Goal: Task Accomplishment & Management: Manage account settings

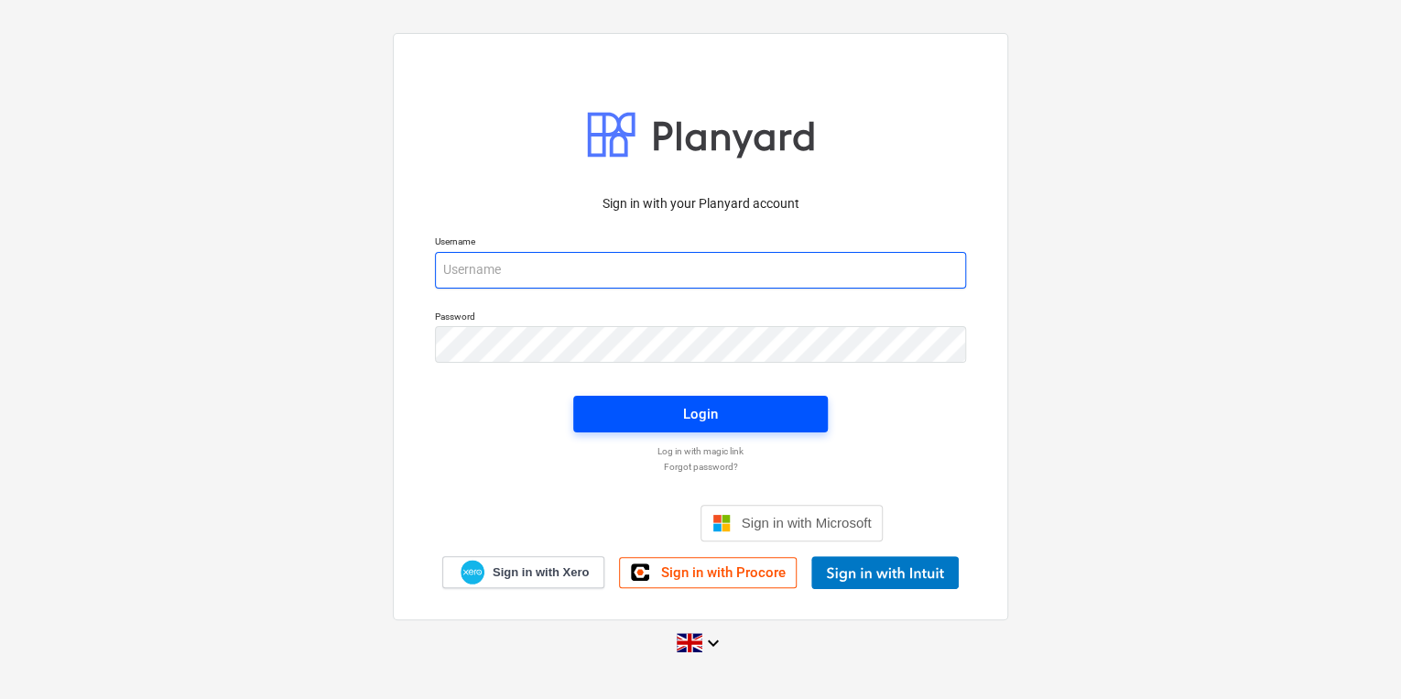
type input "[PERSON_NAME][EMAIL_ADDRESS][PERSON_NAME][DOMAIN_NAME]"
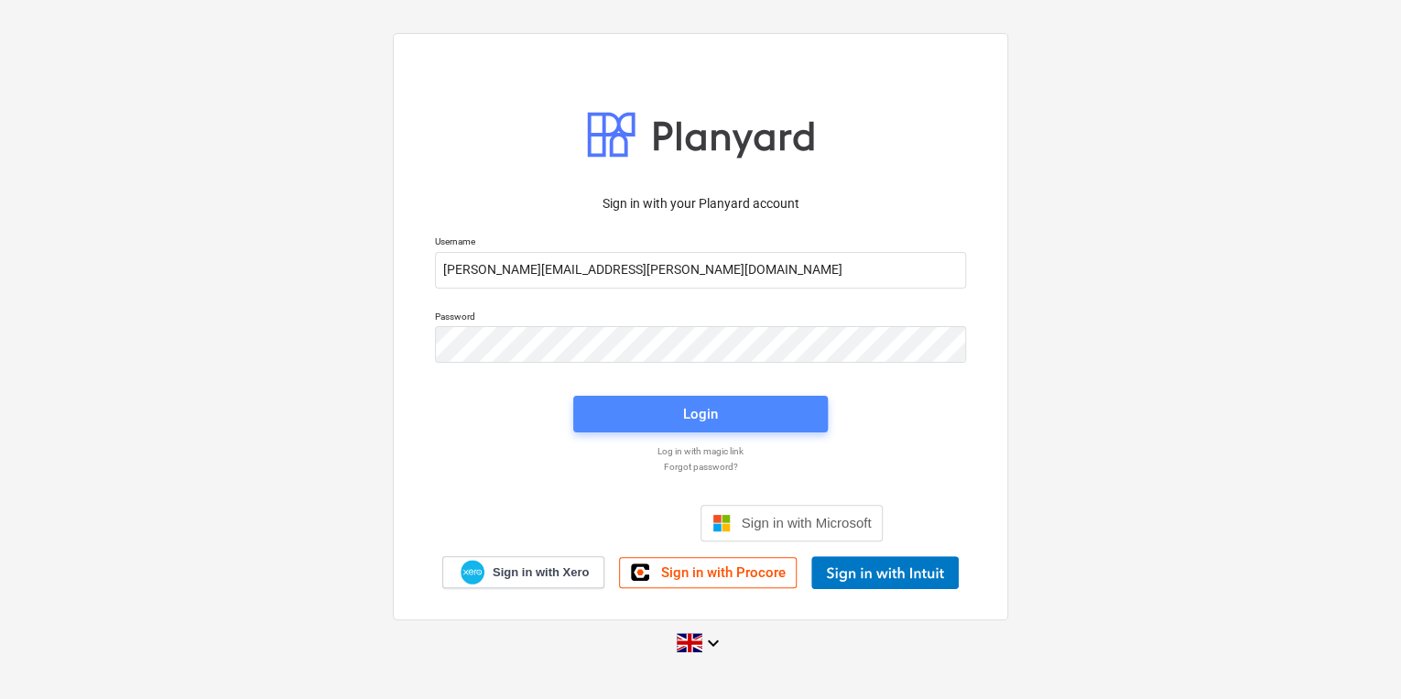
click at [659, 406] on span "Login" at bounding box center [700, 414] width 211 height 24
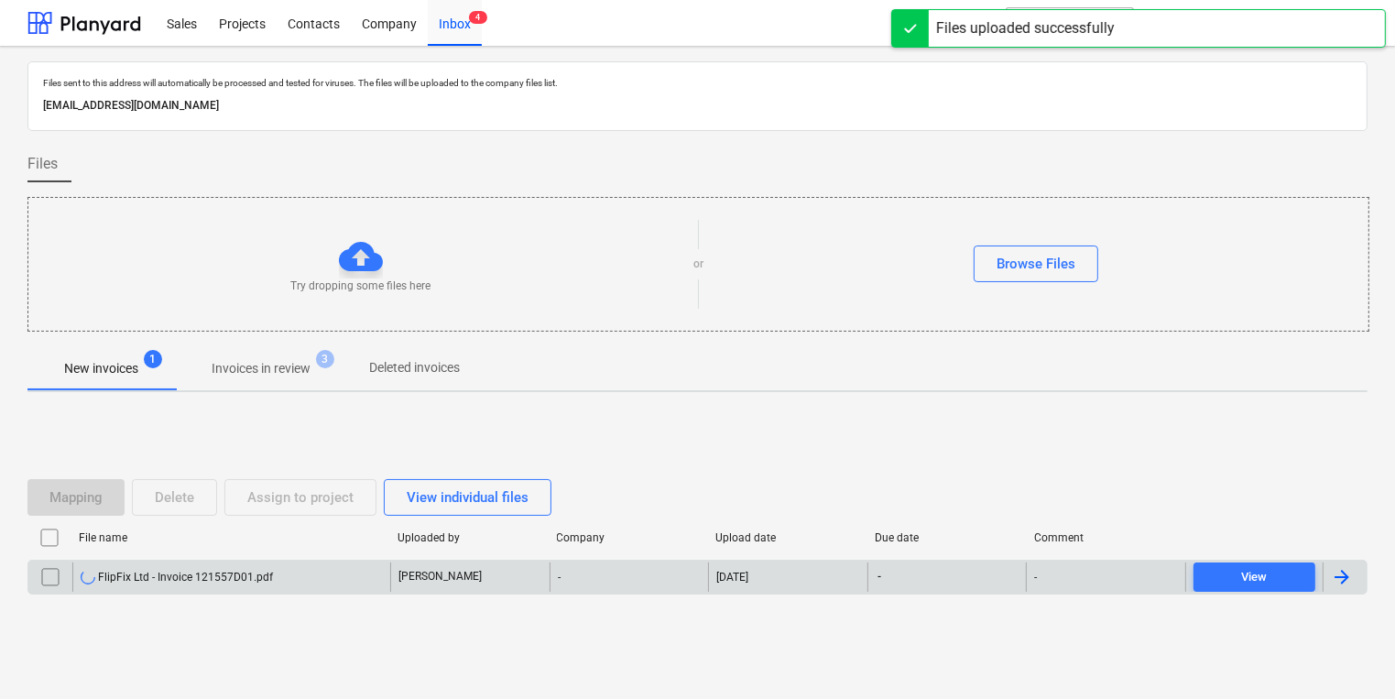
click at [213, 588] on div "FlipFix Ltd - Invoice 121557D01.pdf" at bounding box center [231, 576] width 318 height 29
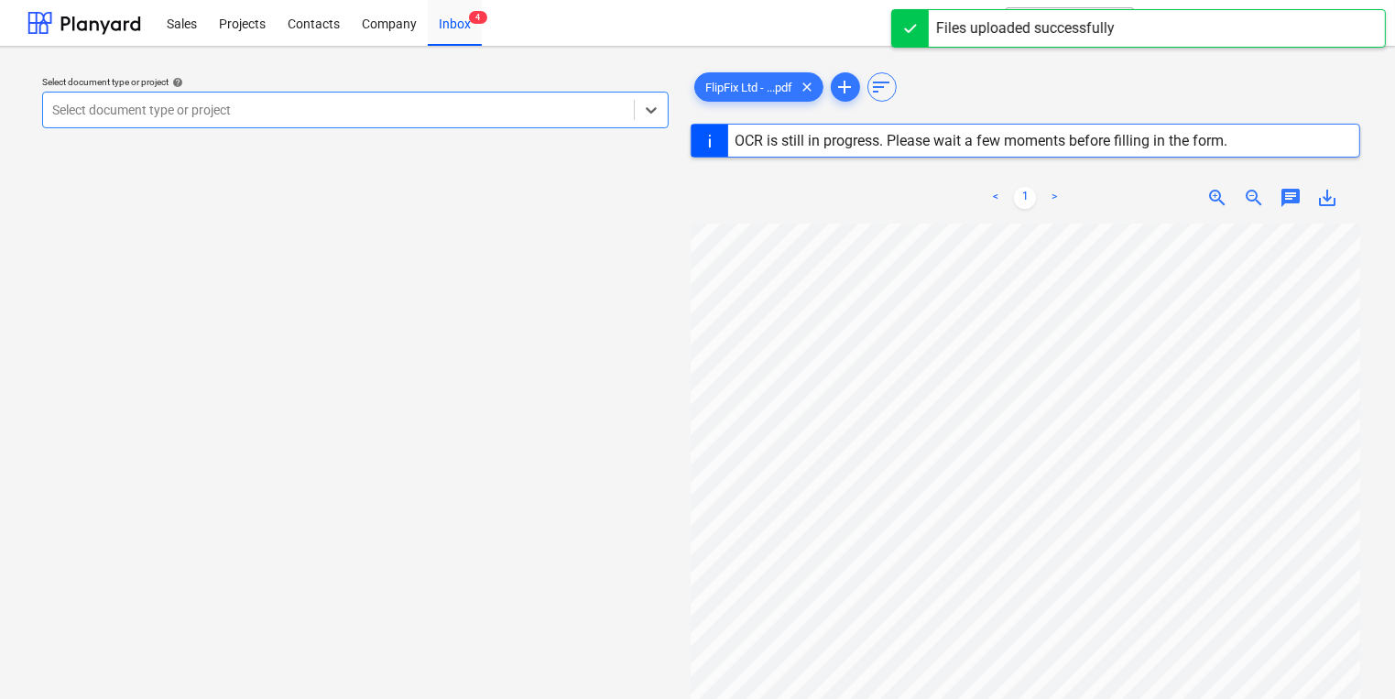
scroll to position [46, 0]
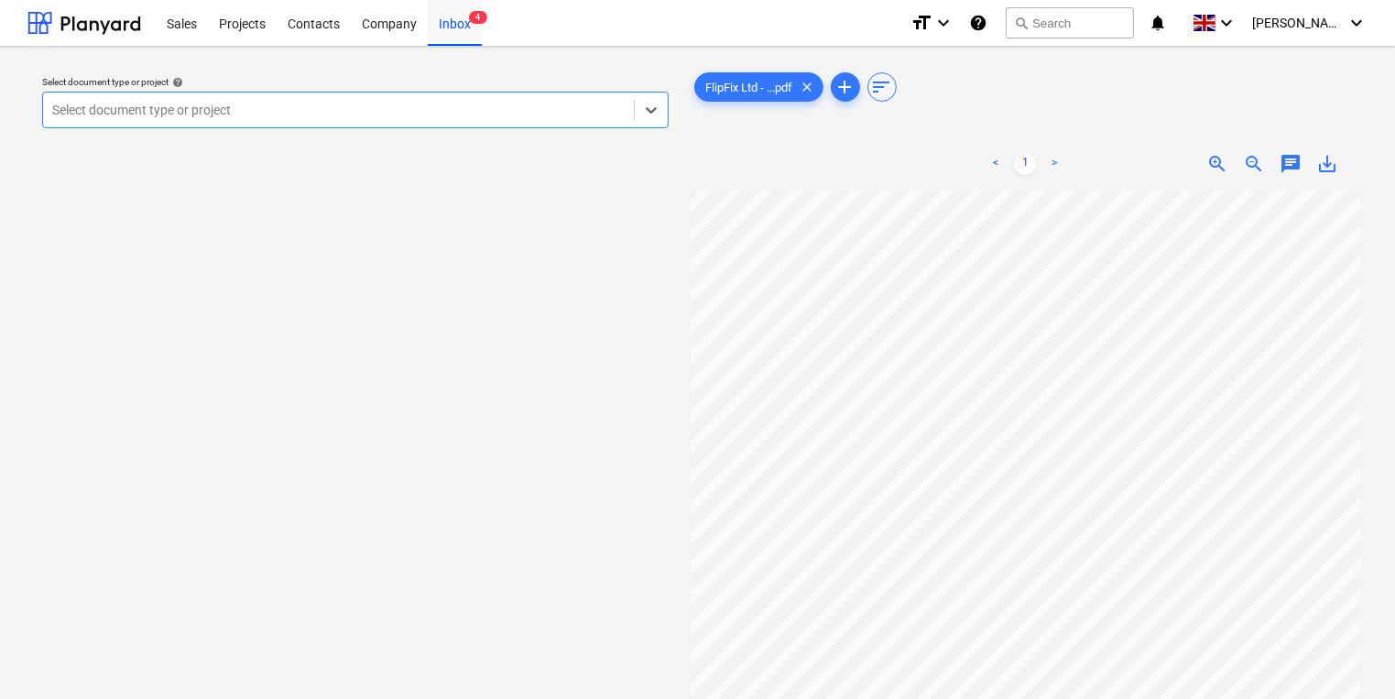
click at [453, 112] on div at bounding box center [338, 110] width 572 height 18
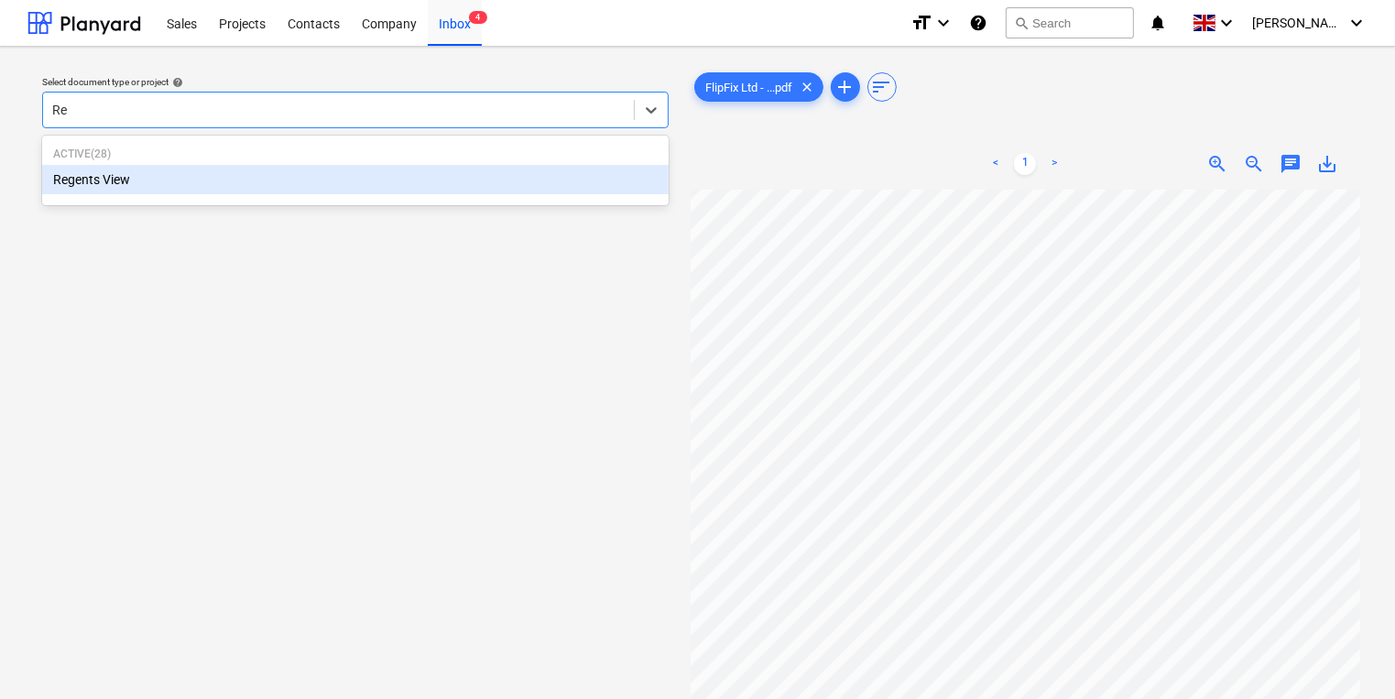
type input "R"
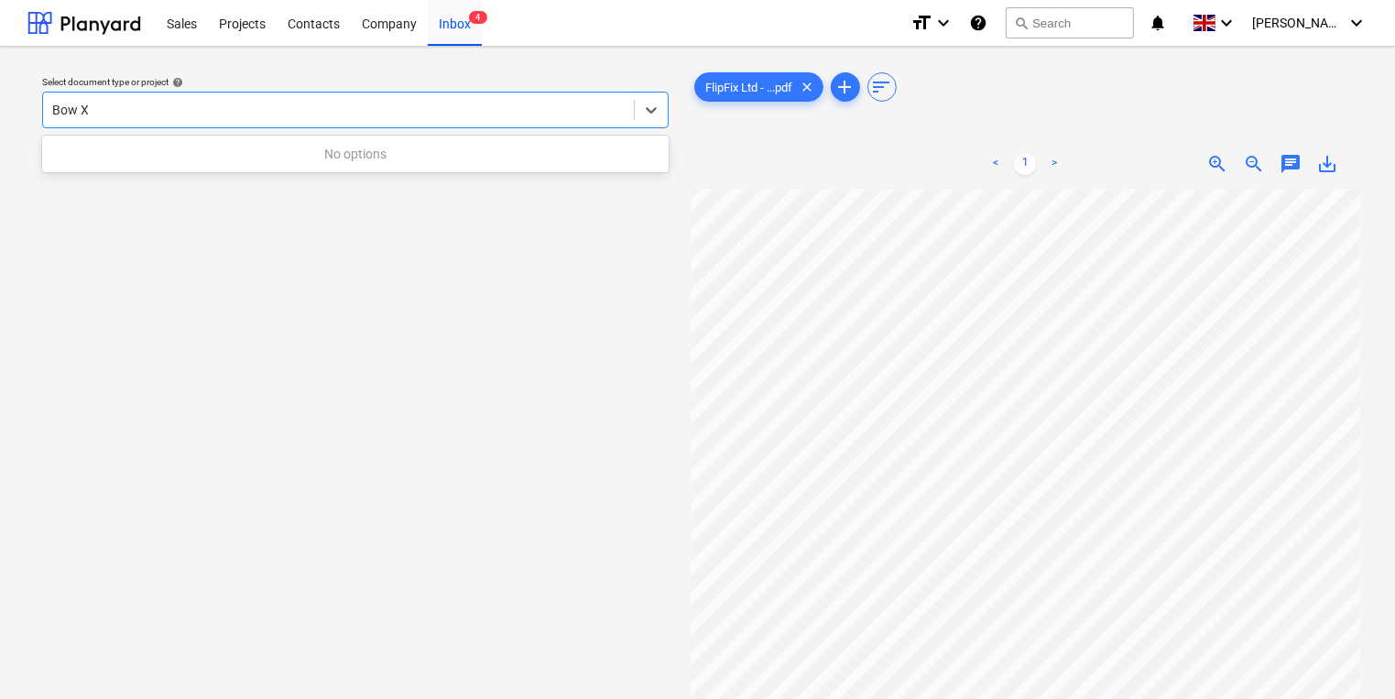
type input "Bow"
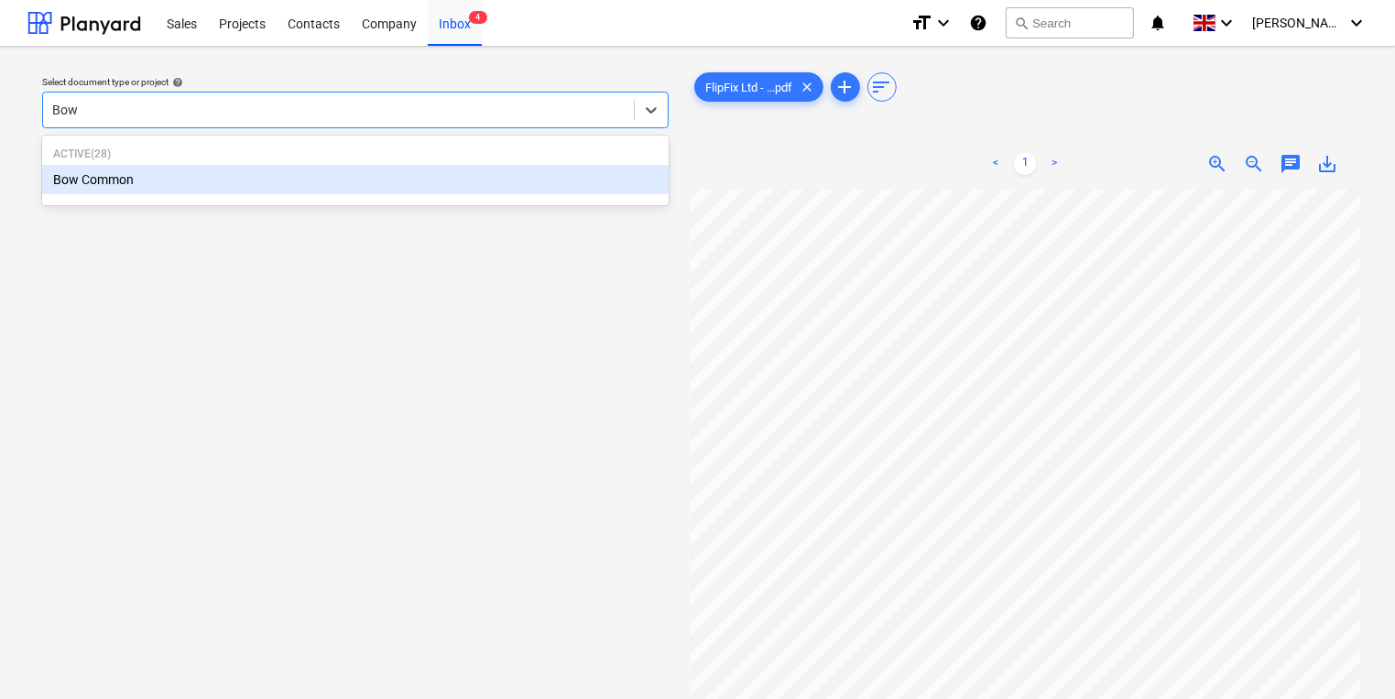
click at [574, 179] on div "Bow Common" at bounding box center [355, 179] width 626 height 29
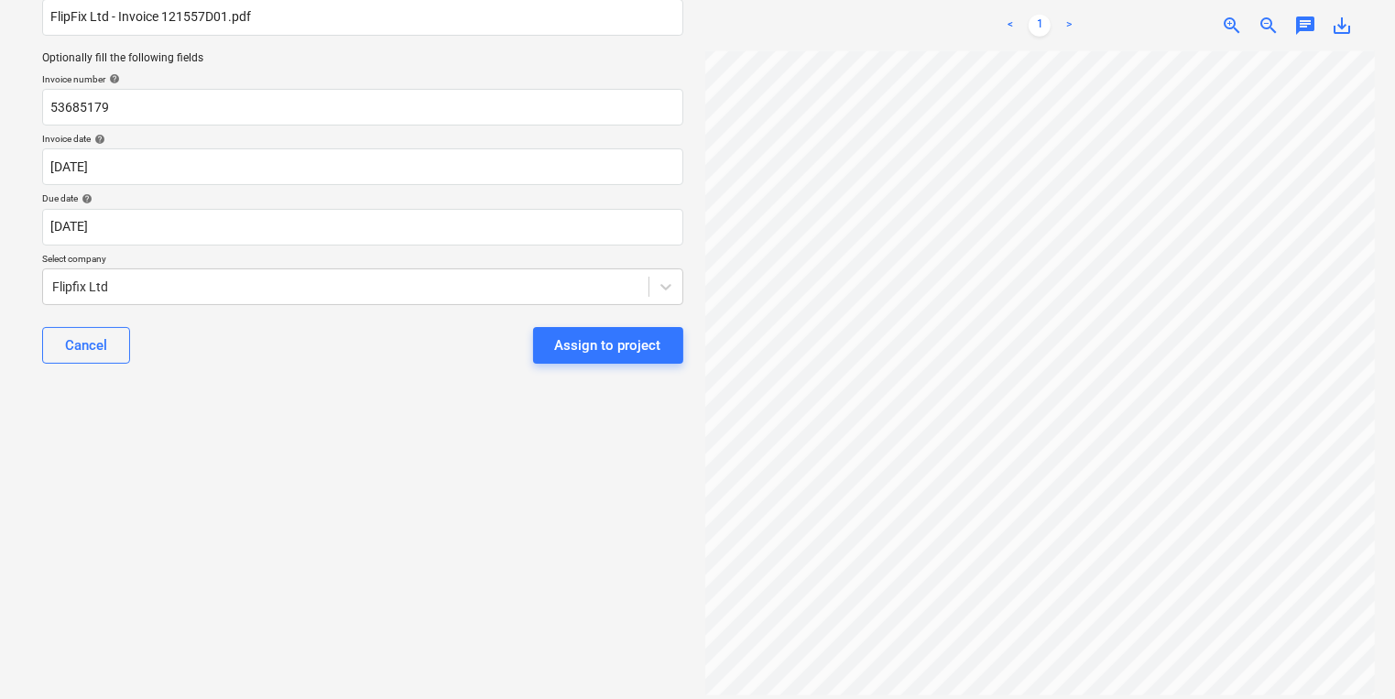
scroll to position [47, 0]
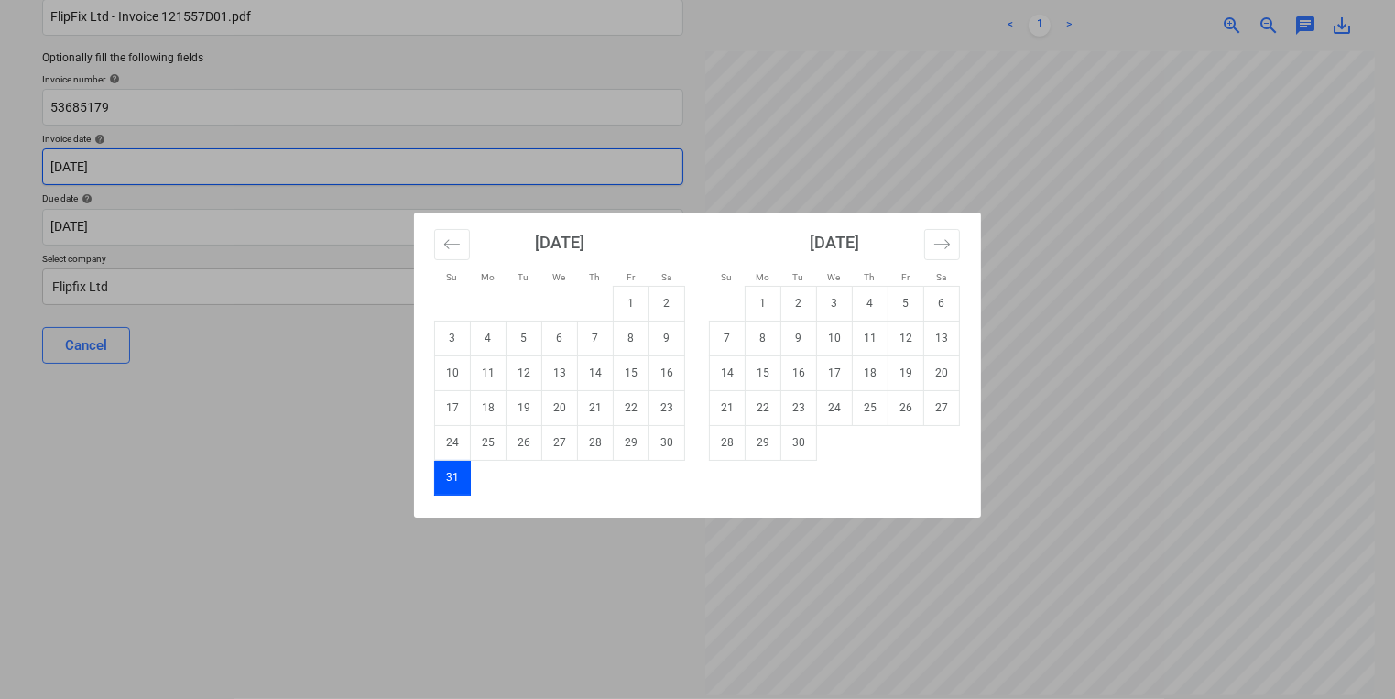
drag, startPoint x: 300, startPoint y: 174, endPoint x: 223, endPoint y: 158, distance: 79.4
click at [223, 158] on body "Sales Projects Contacts Company Inbox 4 format_size keyboard_arrow_down help se…" at bounding box center [697, 189] width 1395 height 699
click at [223, 158] on div "Su Mo Tu We Th Fr Sa Su Mo Tu We Th Fr Sa [DATE] 1 2 3 4 5 6 7 8 9 10 11 12 13 …" at bounding box center [697, 349] width 1395 height 699
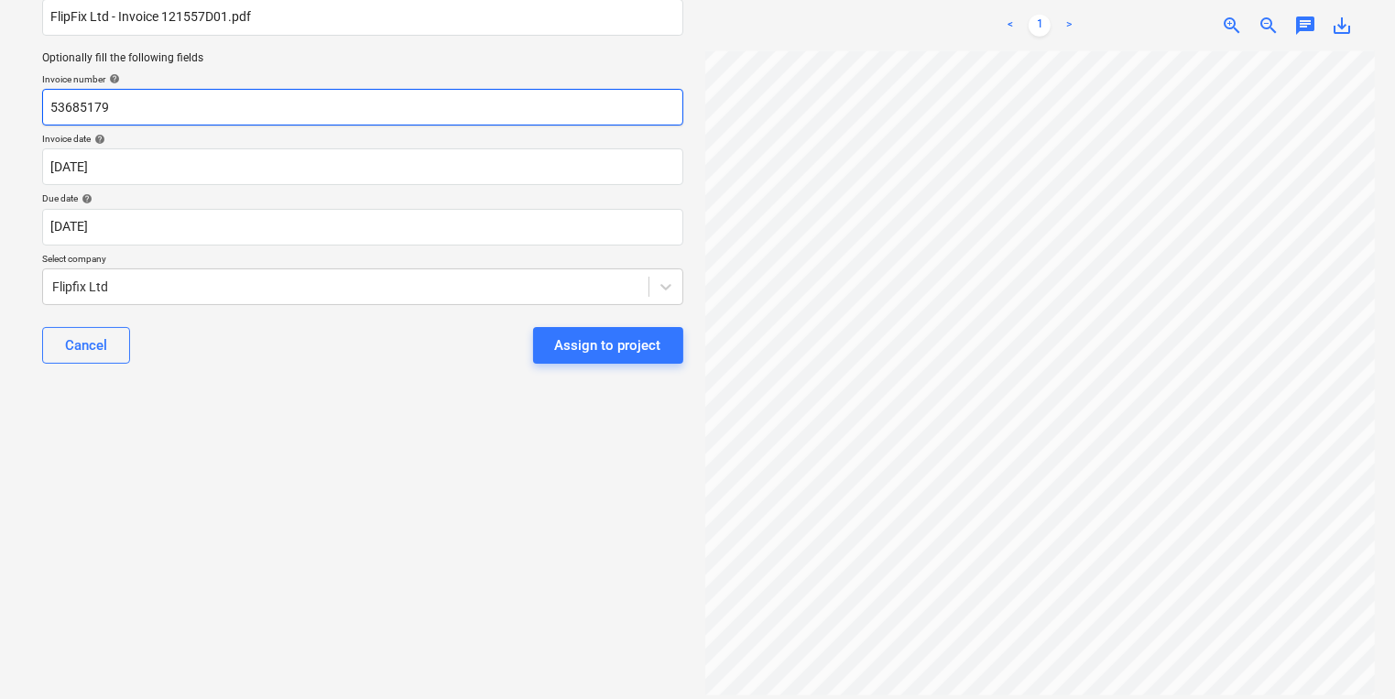
drag, startPoint x: 132, startPoint y: 112, endPoint x: 0, endPoint y: 104, distance: 132.1
click at [0, 107] on html "Sales Projects Contacts Company Inbox 4 format_size keyboard_arrow_down help se…" at bounding box center [697, 189] width 1395 height 699
type input "121557D01"
click at [256, 427] on div "Select document type or project help Bow Common Main file name help FlipFix Ltd…" at bounding box center [362, 292] width 670 height 783
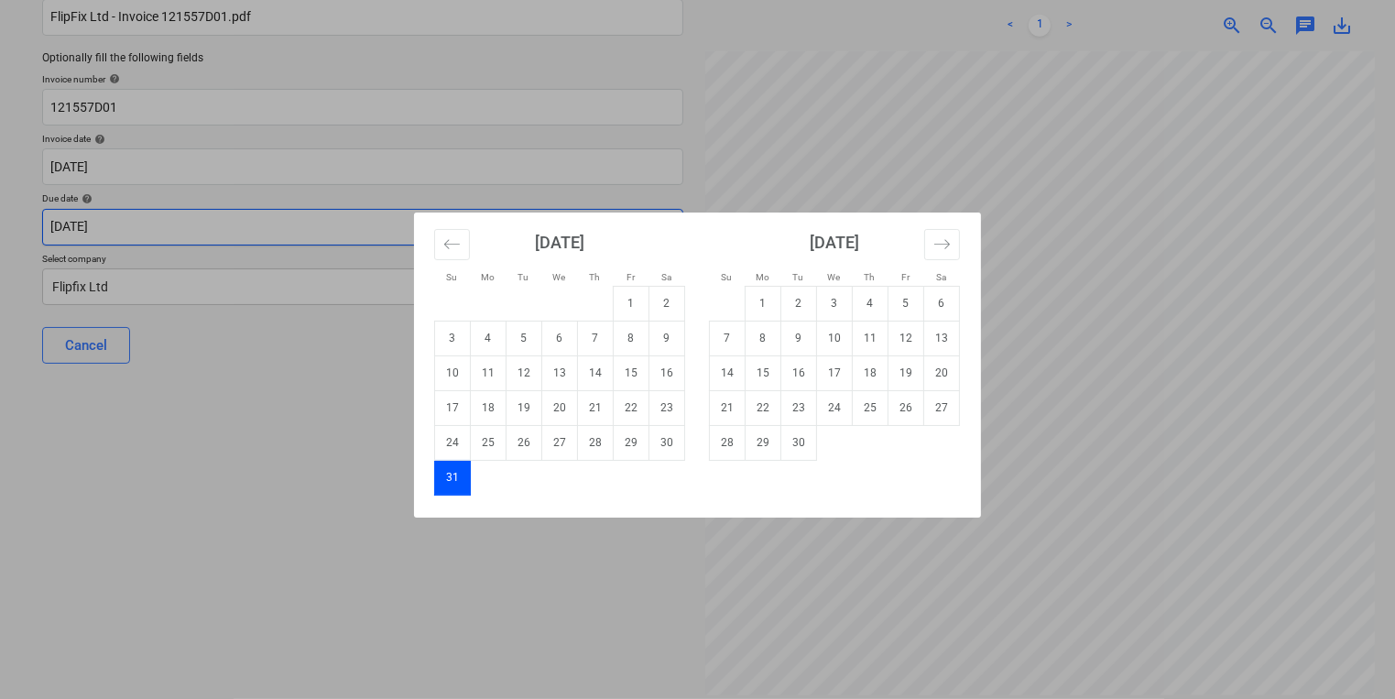
drag, startPoint x: 612, startPoint y: 229, endPoint x: 618, endPoint y: 245, distance: 17.7
click at [612, 228] on body "Sales Projects Contacts Company Inbox 4 format_size keyboard_arrow_down help se…" at bounding box center [697, 189] width 1395 height 699
click at [791, 442] on td "30" at bounding box center [799, 442] width 36 height 35
type input "[DATE]"
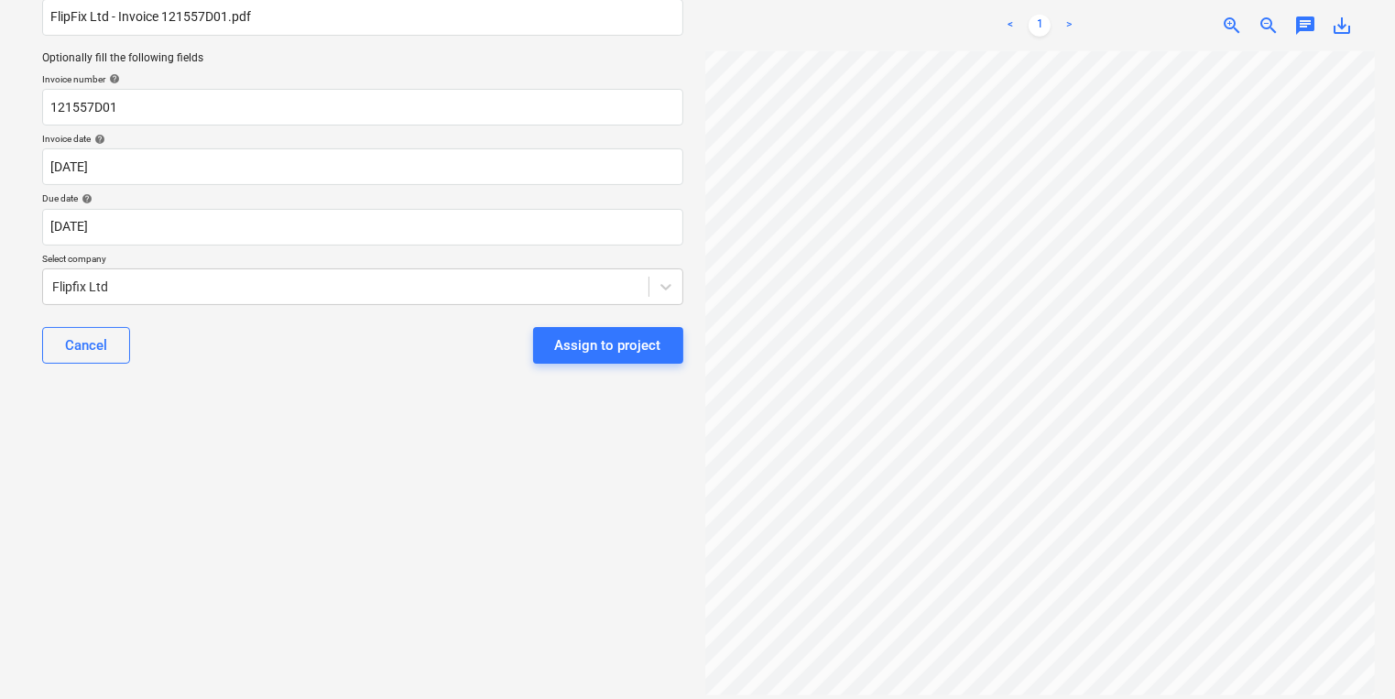
click at [588, 344] on div "Assign to project" at bounding box center [608, 345] width 106 height 24
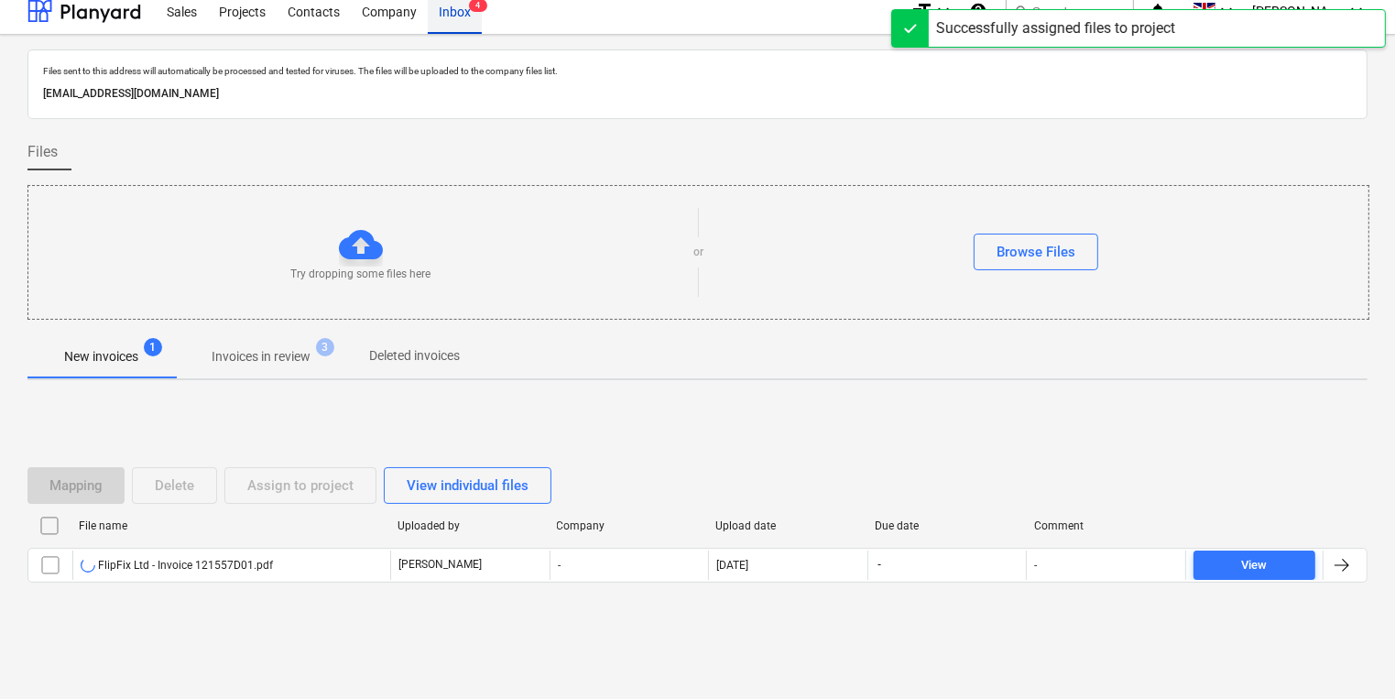
scroll to position [10, 0]
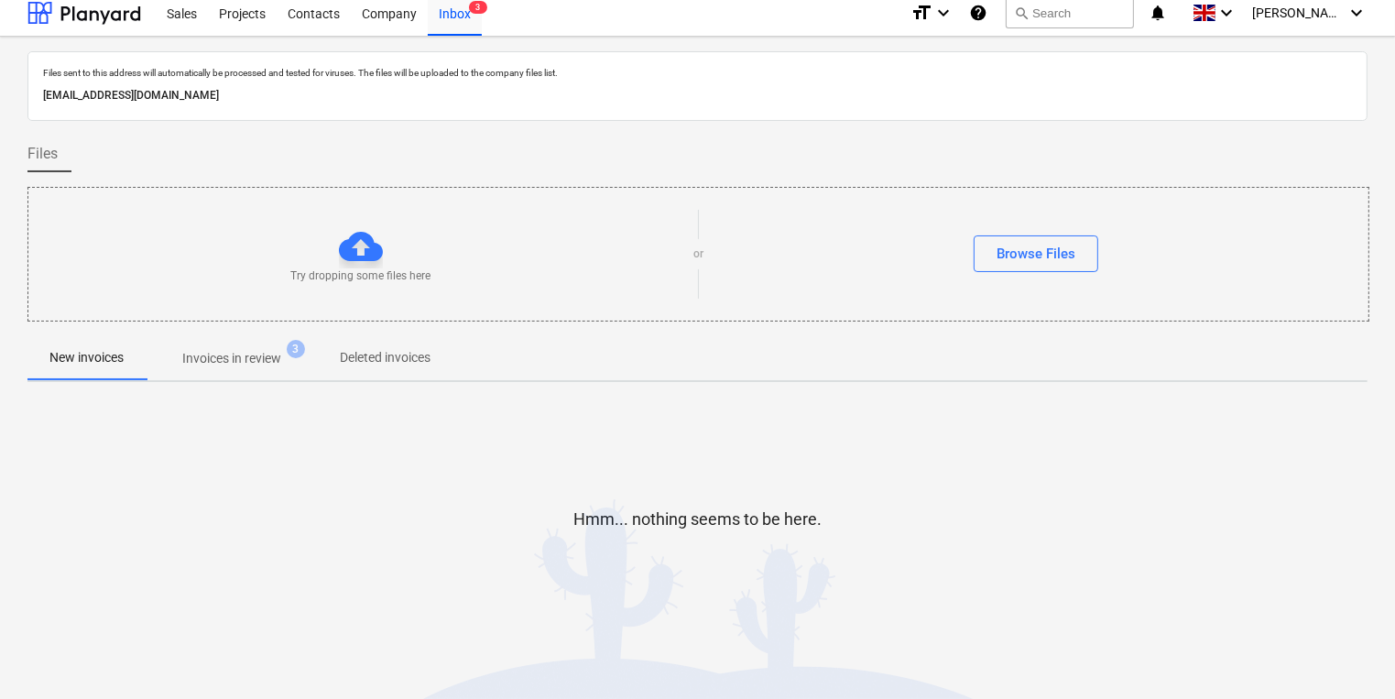
click at [256, 354] on p "Invoices in review" at bounding box center [231, 358] width 99 height 19
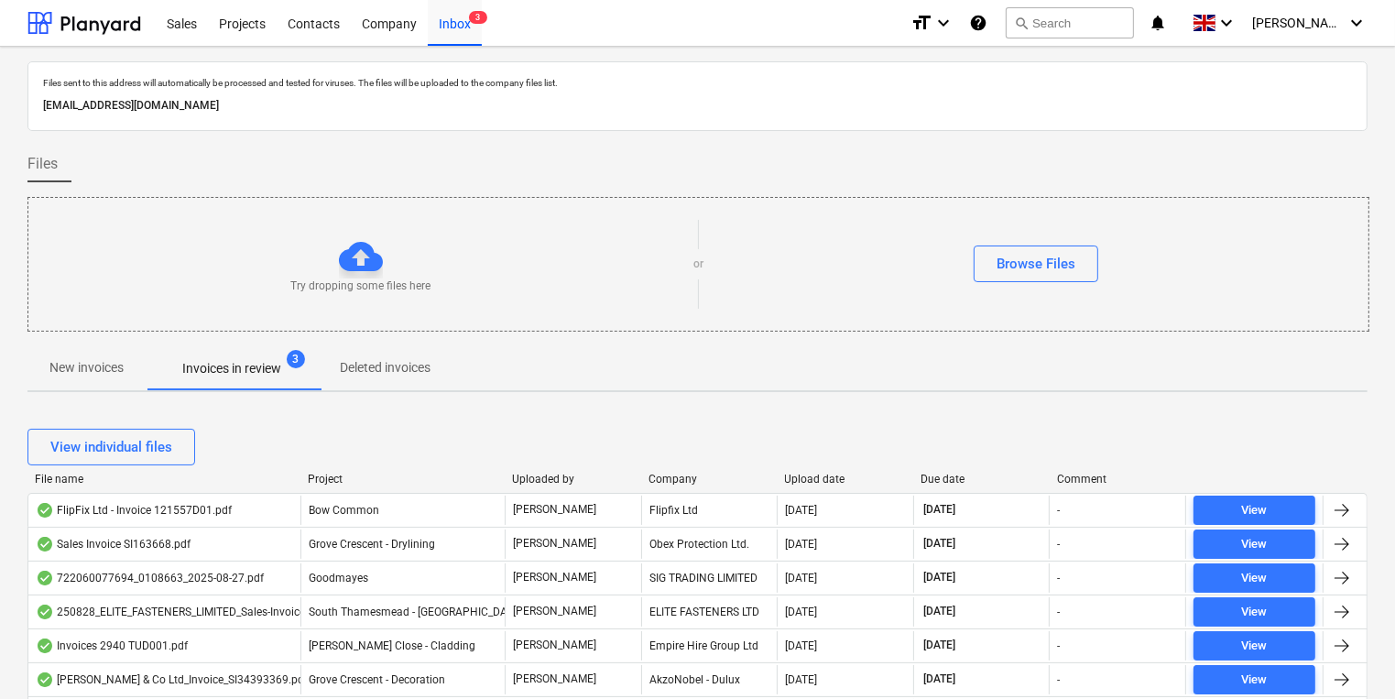
click at [52, 370] on p "New invoices" at bounding box center [86, 367] width 74 height 19
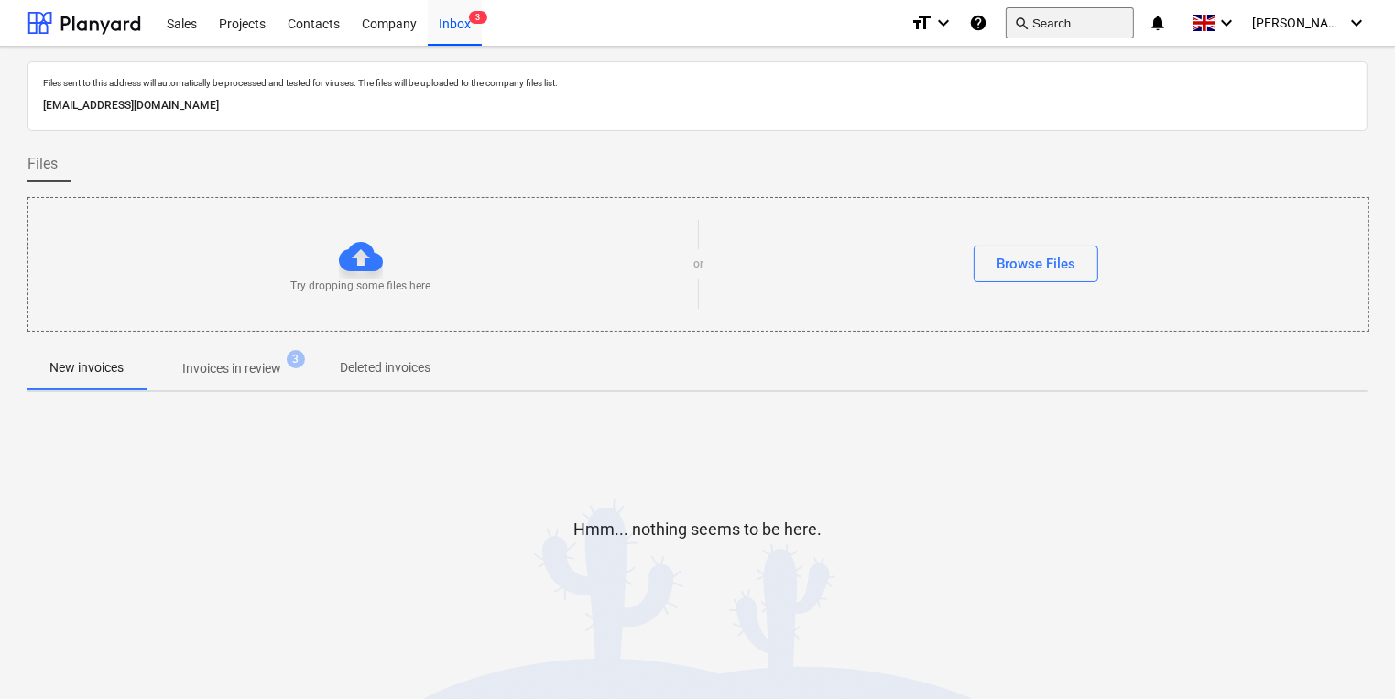
click at [1067, 11] on button "search Search" at bounding box center [1070, 22] width 128 height 31
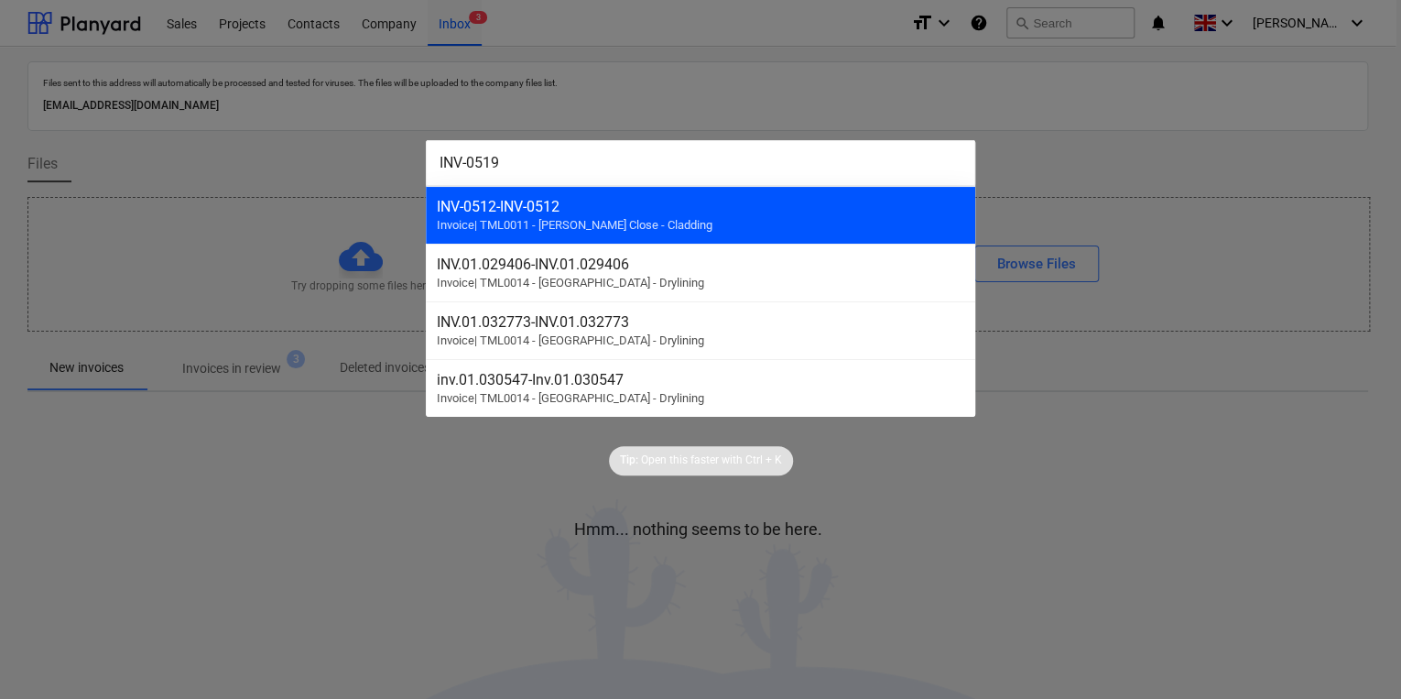
type input "INV-0519"
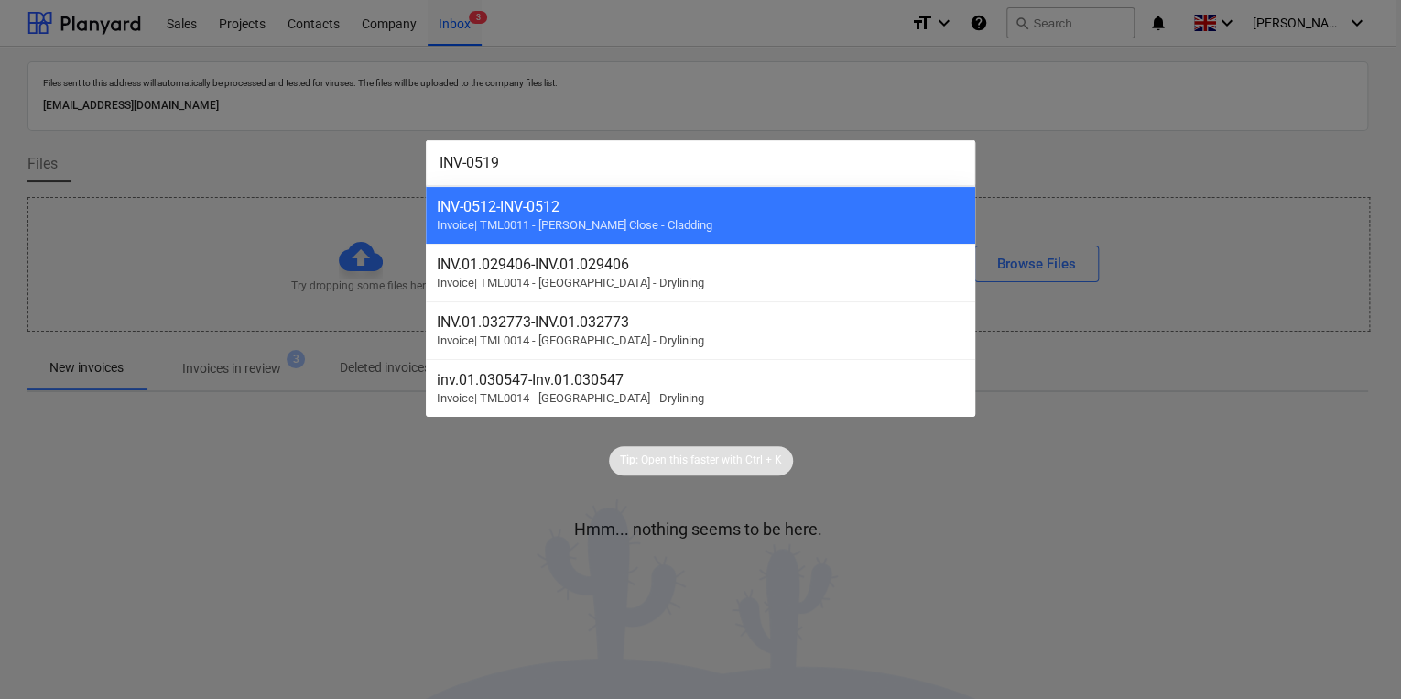
click at [539, 212] on div "INV-0512 - INV-0512" at bounding box center [701, 206] width 528 height 17
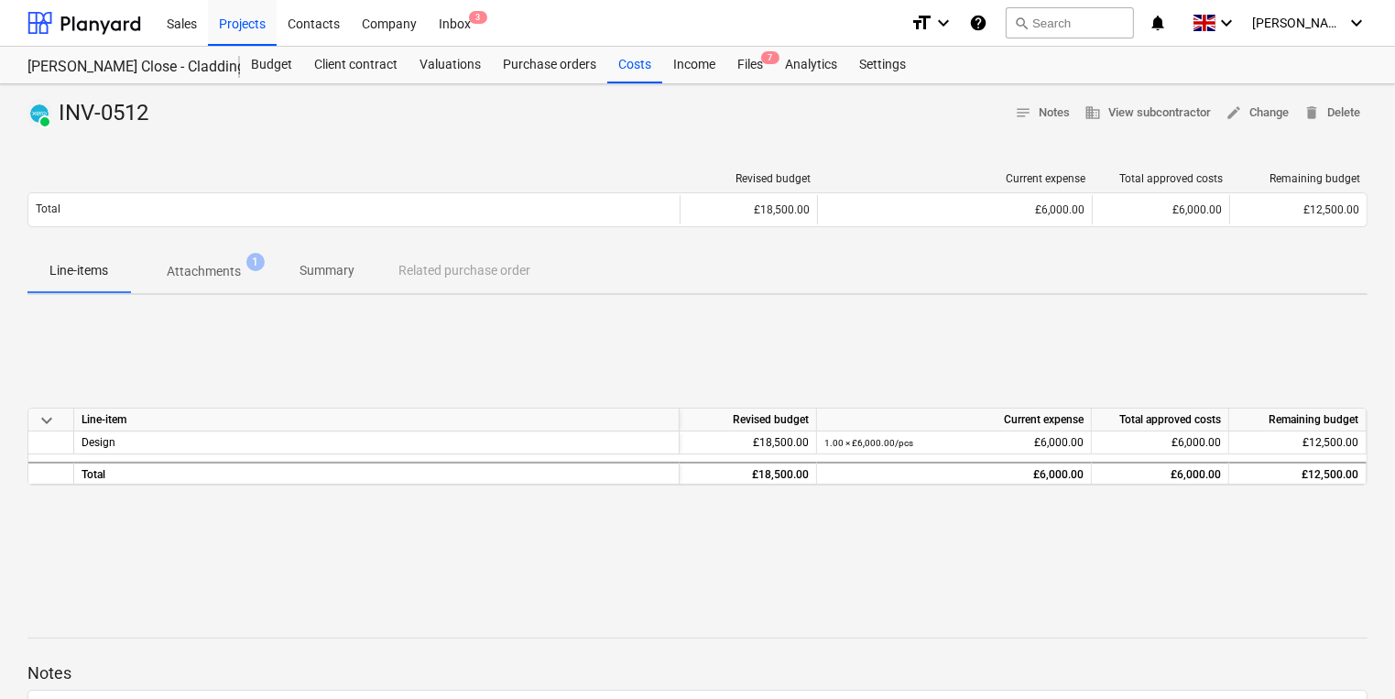
drag, startPoint x: 262, startPoint y: 44, endPoint x: 275, endPoint y: 45, distance: 12.9
click at [262, 44] on div "Projects" at bounding box center [242, 22] width 69 height 47
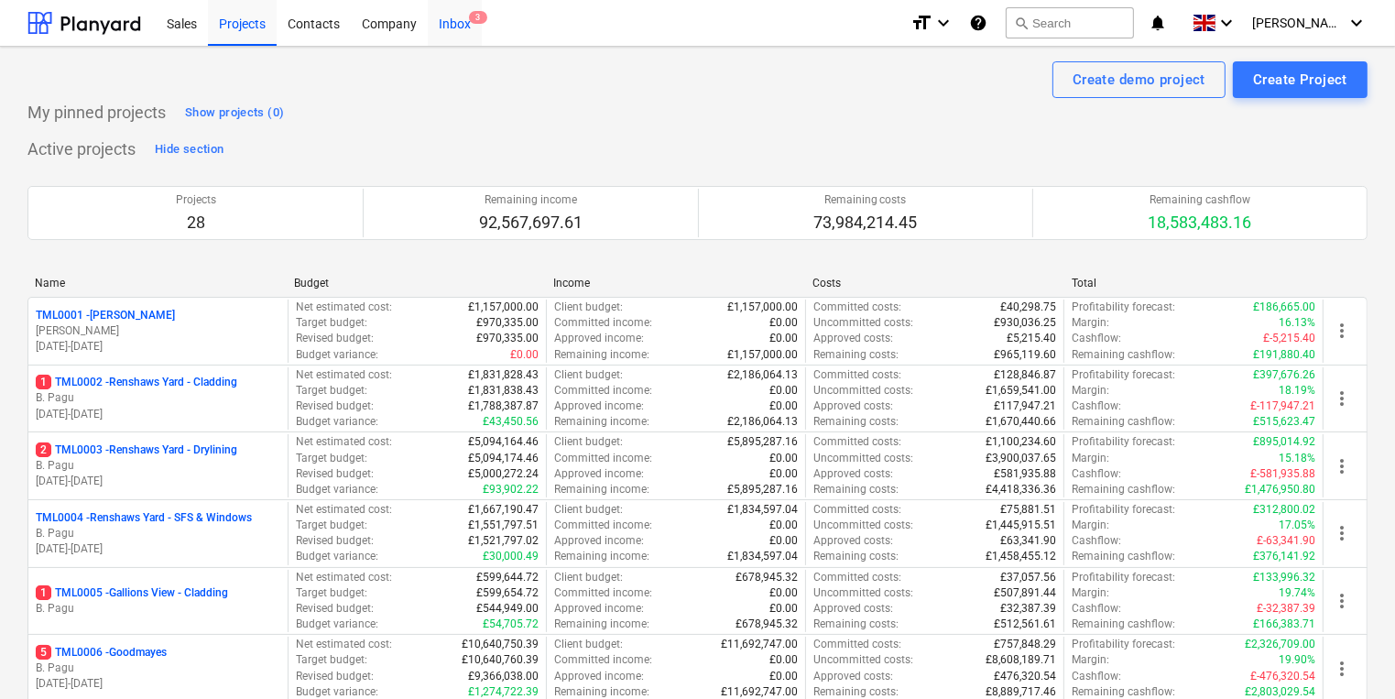
click at [468, 29] on div "Inbox 3" at bounding box center [455, 22] width 54 height 47
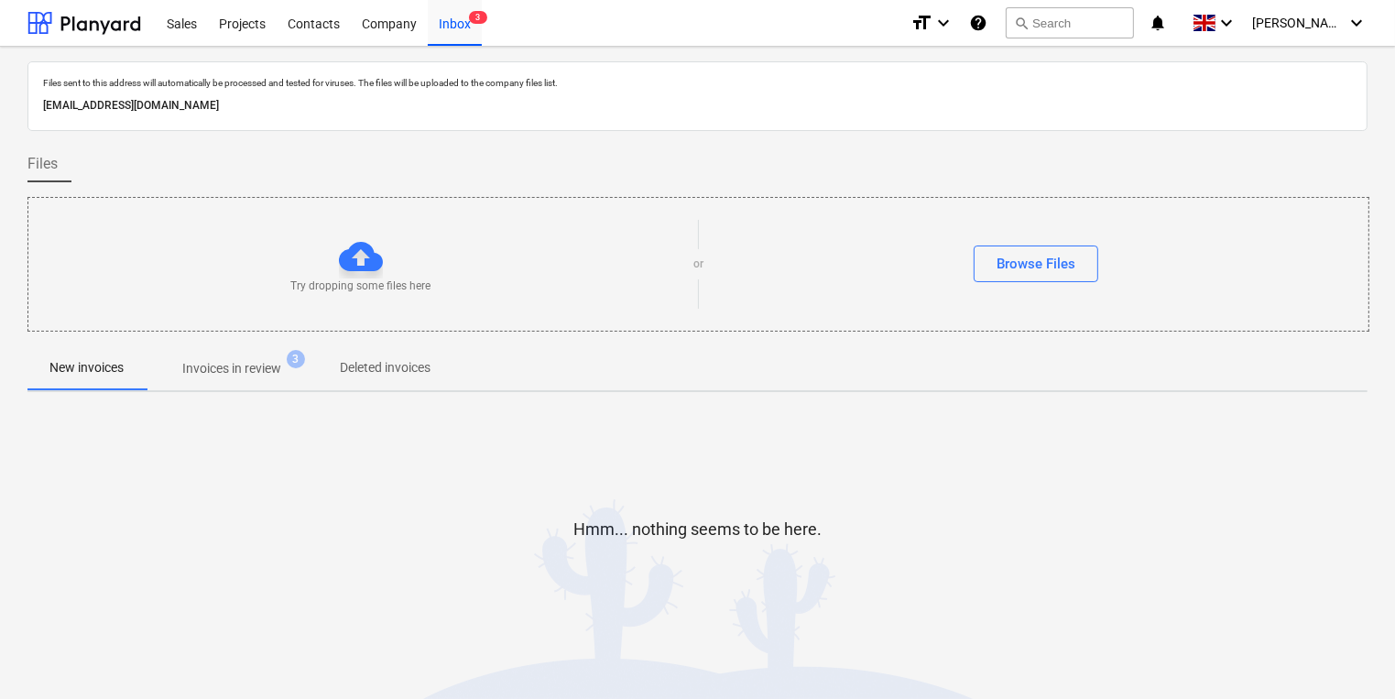
drag, startPoint x: 174, startPoint y: 604, endPoint x: 214, endPoint y: 585, distance: 44.7
click at [173, 604] on div at bounding box center [697, 595] width 1340 height 37
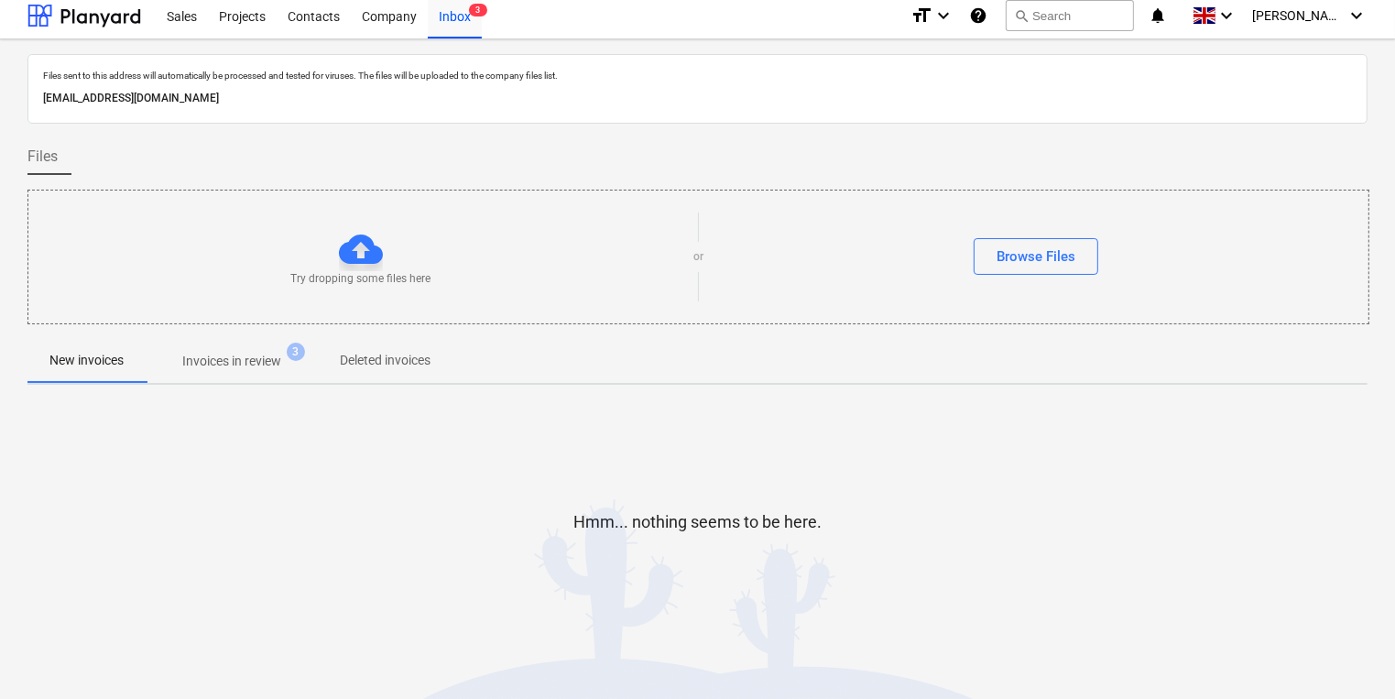
scroll to position [10, 0]
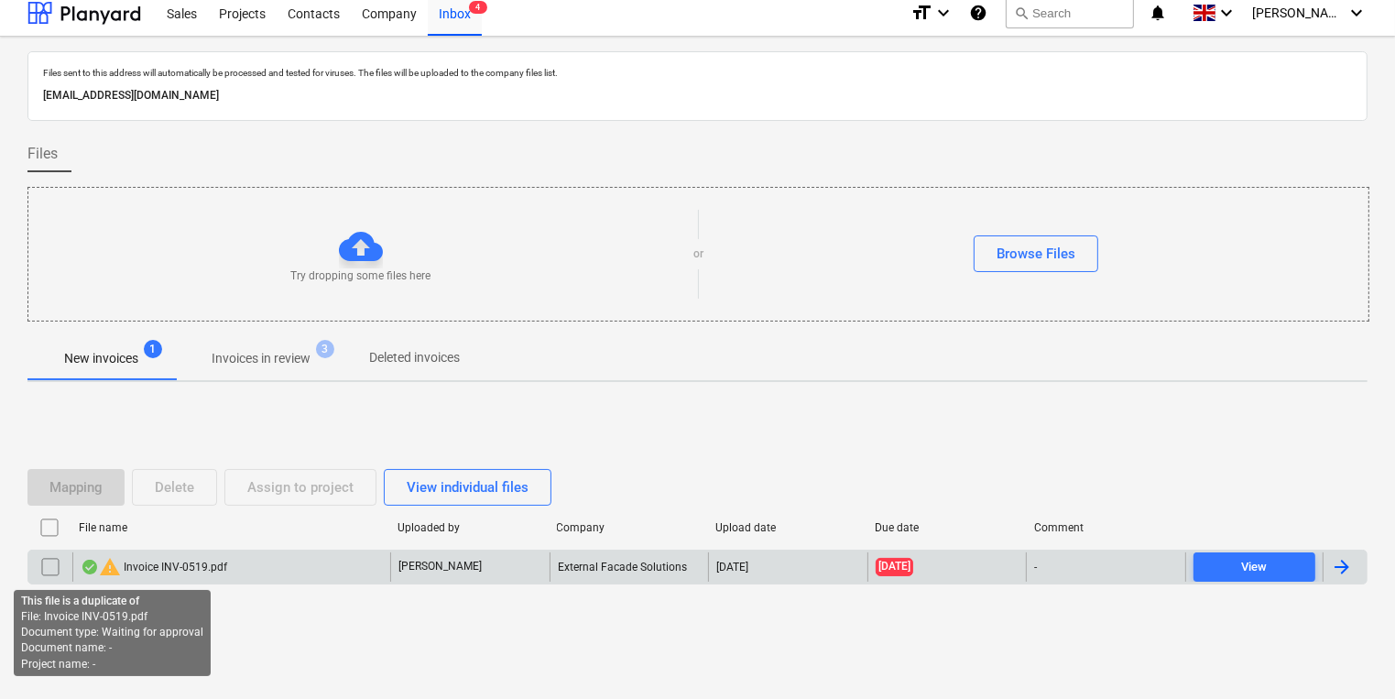
click at [119, 572] on span "warning" at bounding box center [110, 567] width 22 height 22
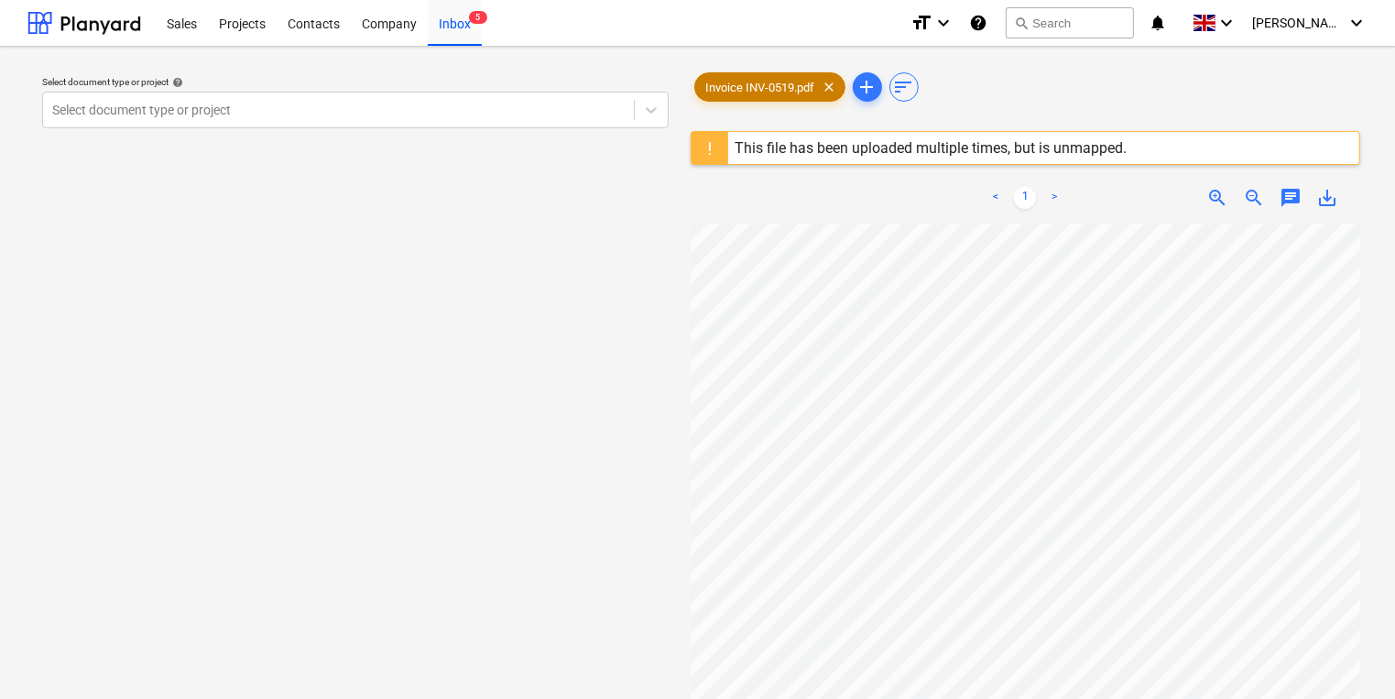
click at [764, 81] on span "Invoice INV-0519.pdf" at bounding box center [760, 88] width 131 height 14
click at [446, 27] on div "Inbox 5" at bounding box center [455, 22] width 54 height 47
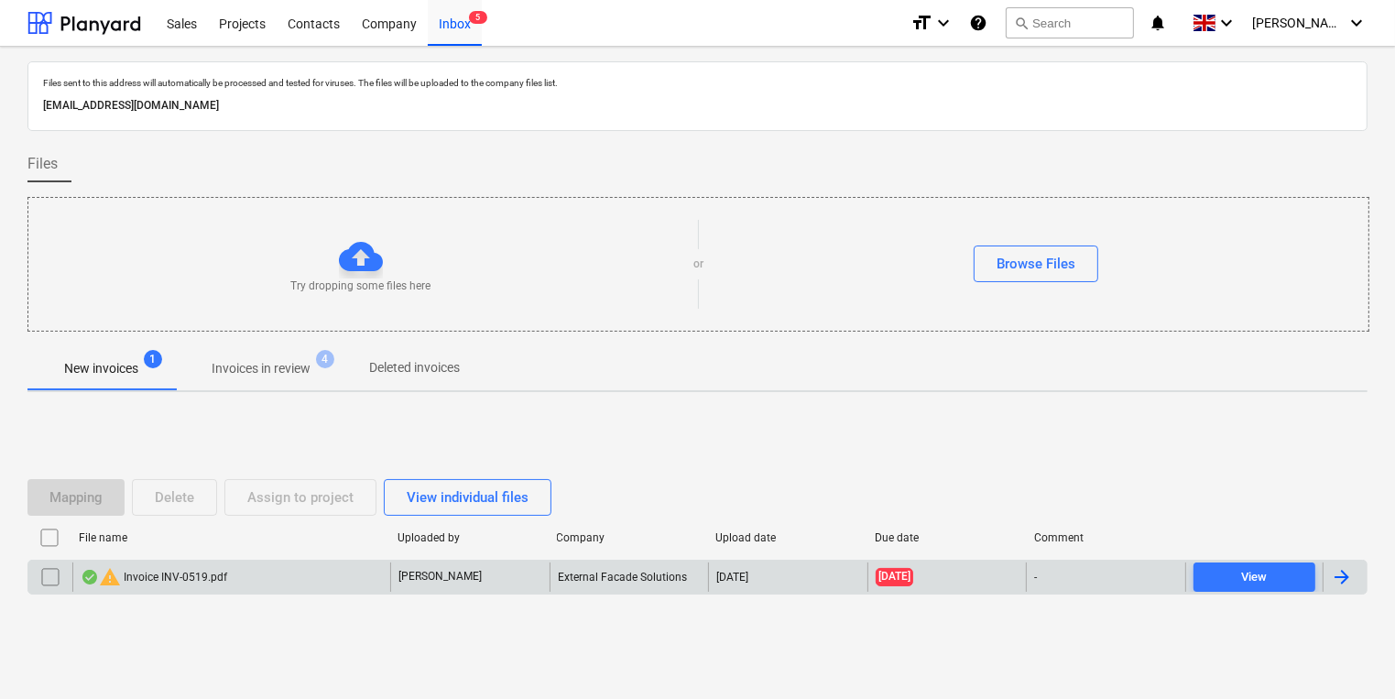
click at [66, 568] on div at bounding box center [50, 576] width 44 height 29
click at [45, 575] on input "checkbox" at bounding box center [50, 576] width 29 height 29
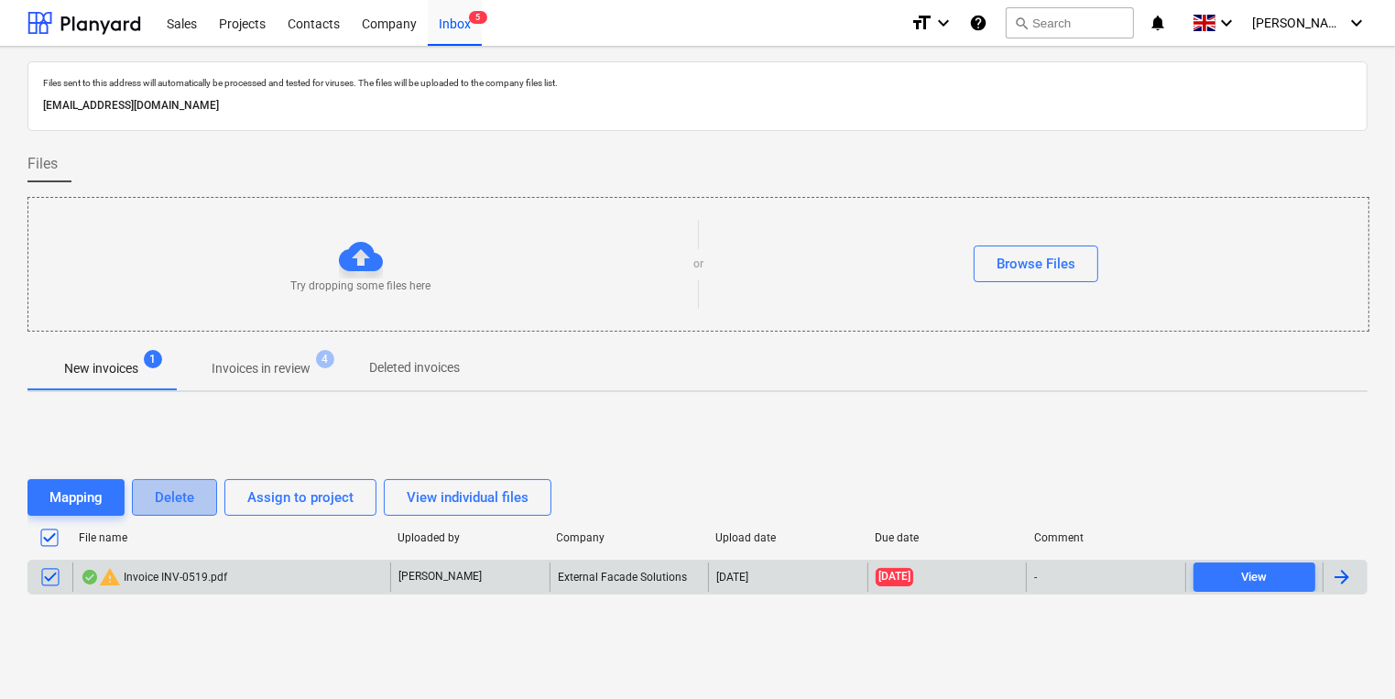
click at [198, 493] on button "Delete" at bounding box center [174, 497] width 85 height 37
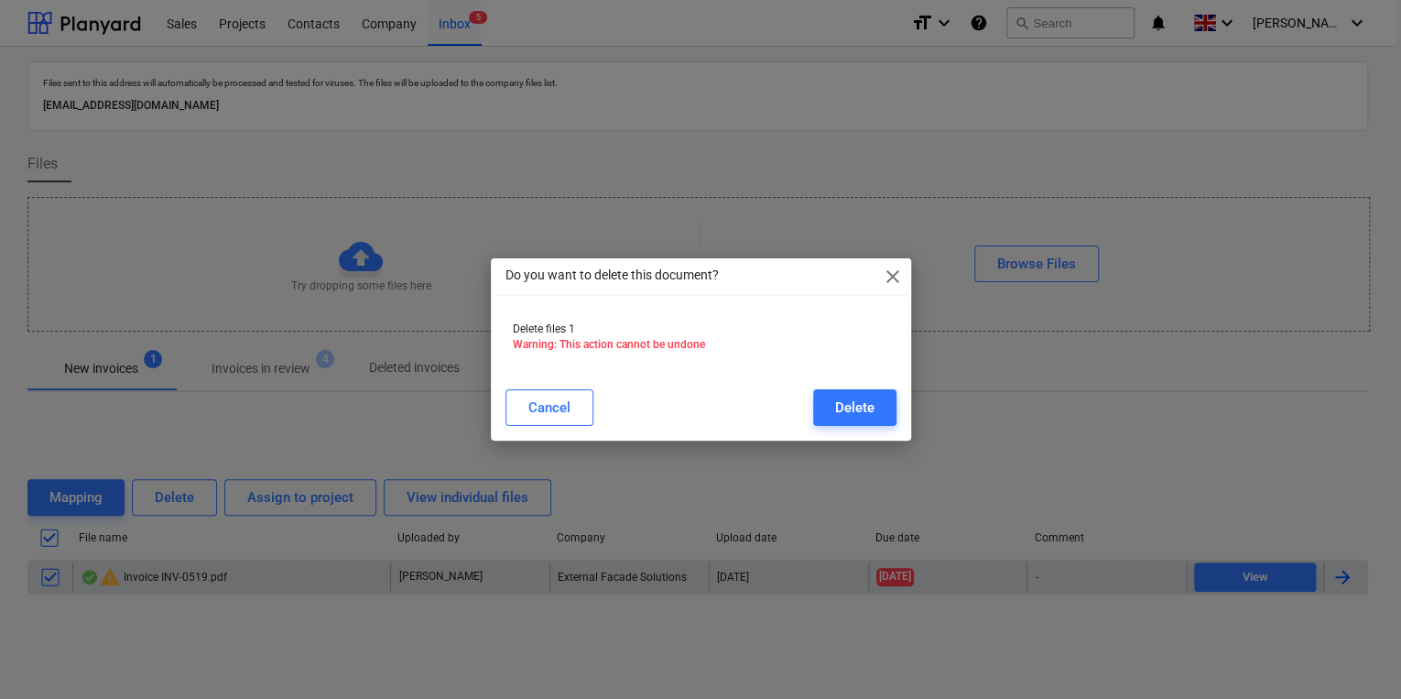
click at [906, 371] on div "Delete files 1 Warning: This action cannot be undone" at bounding box center [701, 344] width 420 height 60
click at [860, 405] on div "Delete" at bounding box center [854, 408] width 39 height 24
